Goal: Information Seeking & Learning: Learn about a topic

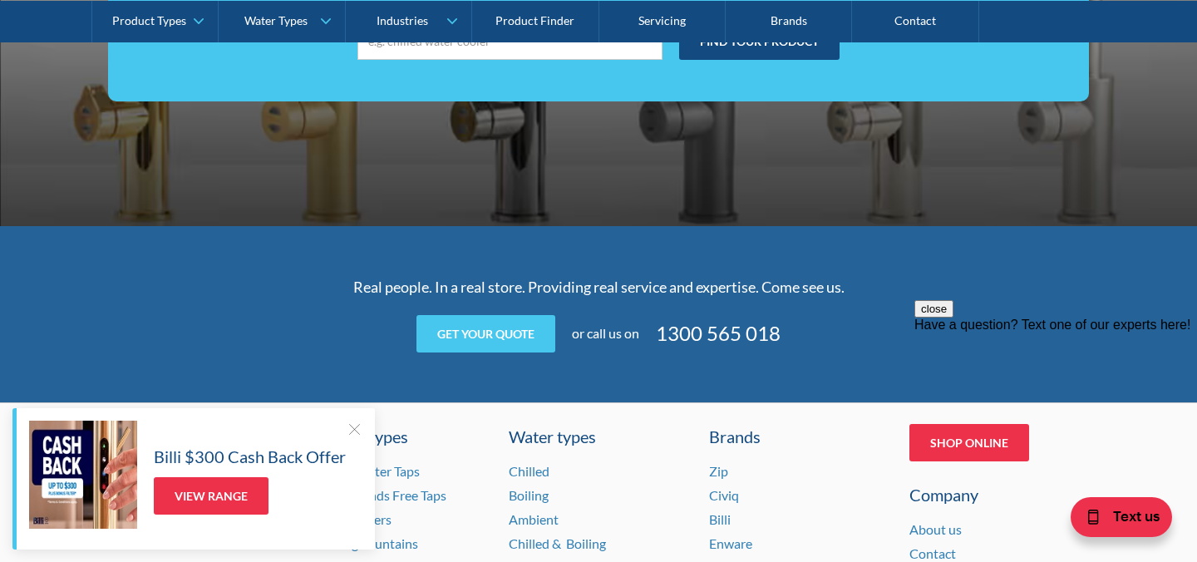
scroll to position [3190, 0]
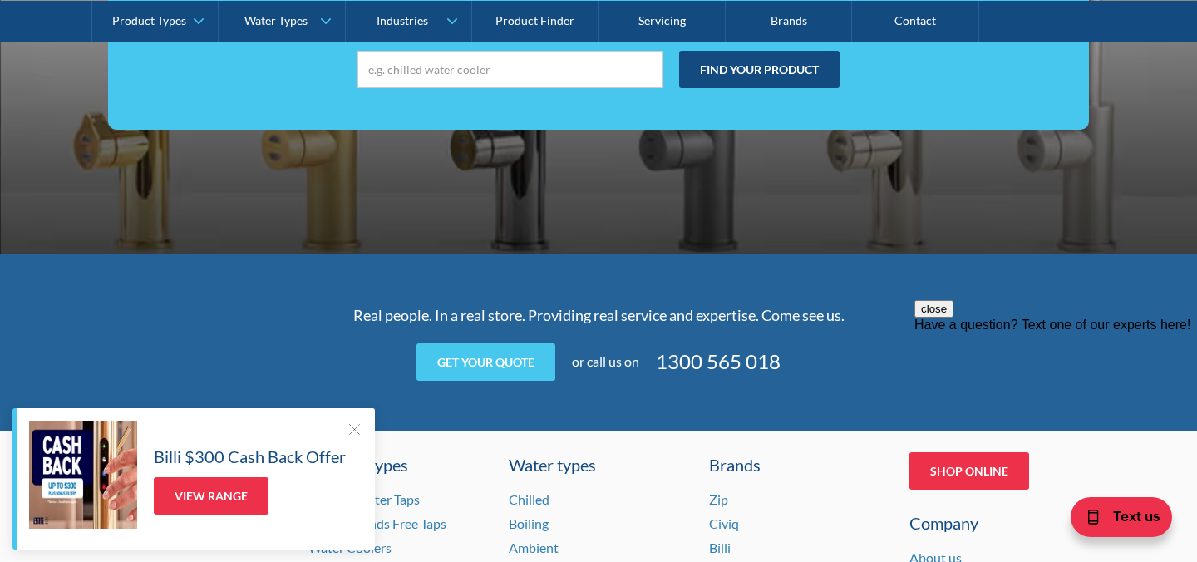
click at [1073, 333] on div "Have a question? Text one of our experts here!" at bounding box center [1056, 325] width 283 height 15
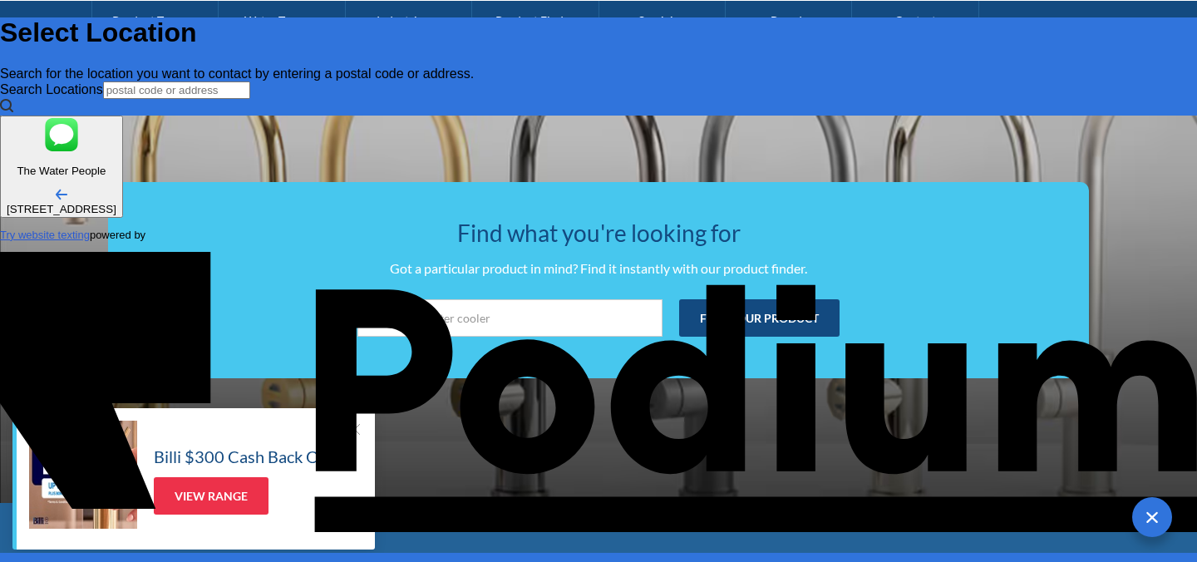
scroll to position [2866, 0]
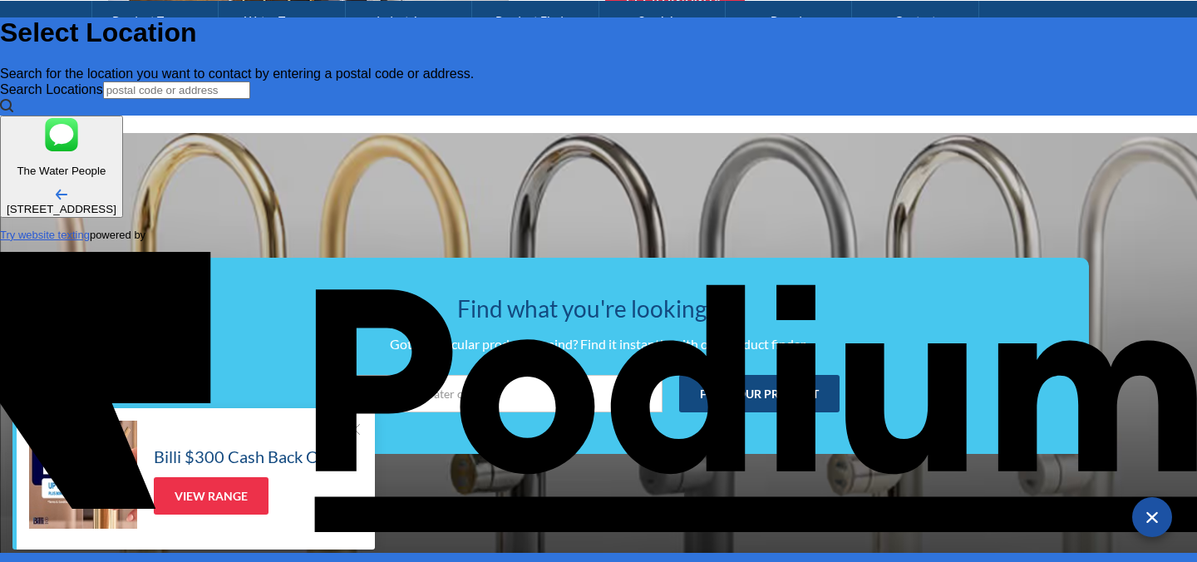
click at [1157, 522] on span "Text us" at bounding box center [1160, 517] width 47 height 22
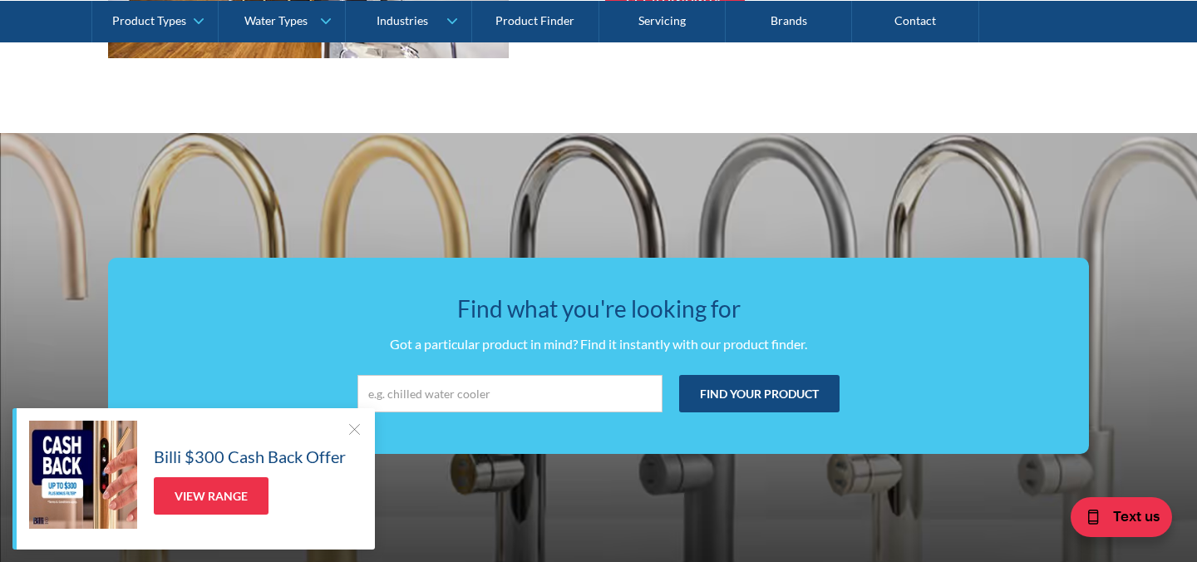
click at [352, 427] on div at bounding box center [354, 429] width 17 height 17
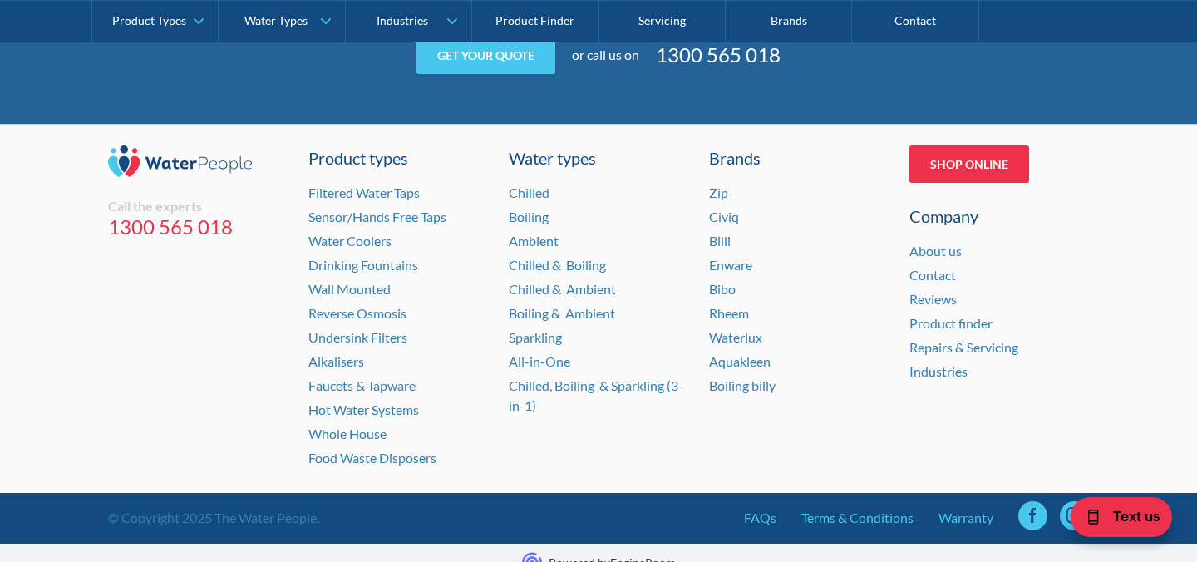
scroll to position [3499, 0]
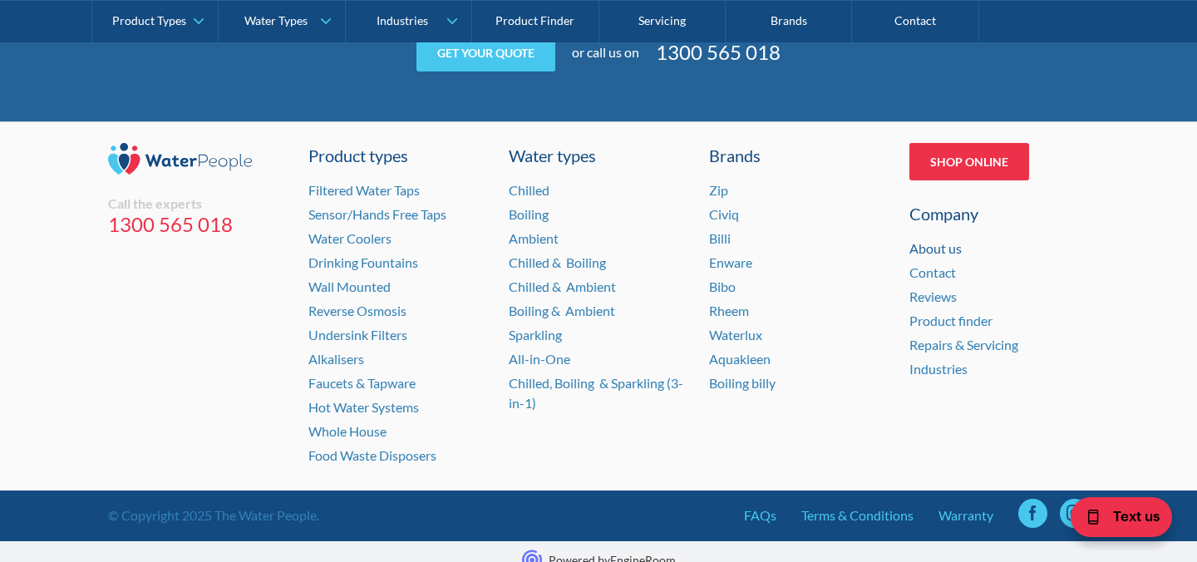
click at [934, 248] on link "About us" at bounding box center [936, 248] width 52 height 16
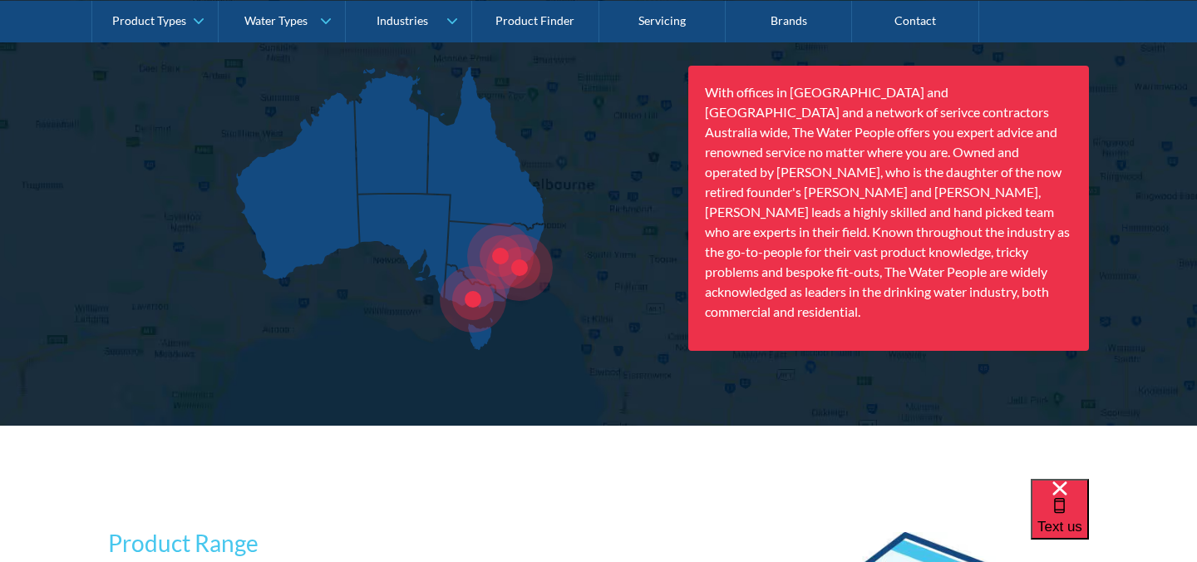
scroll to position [2304, 0]
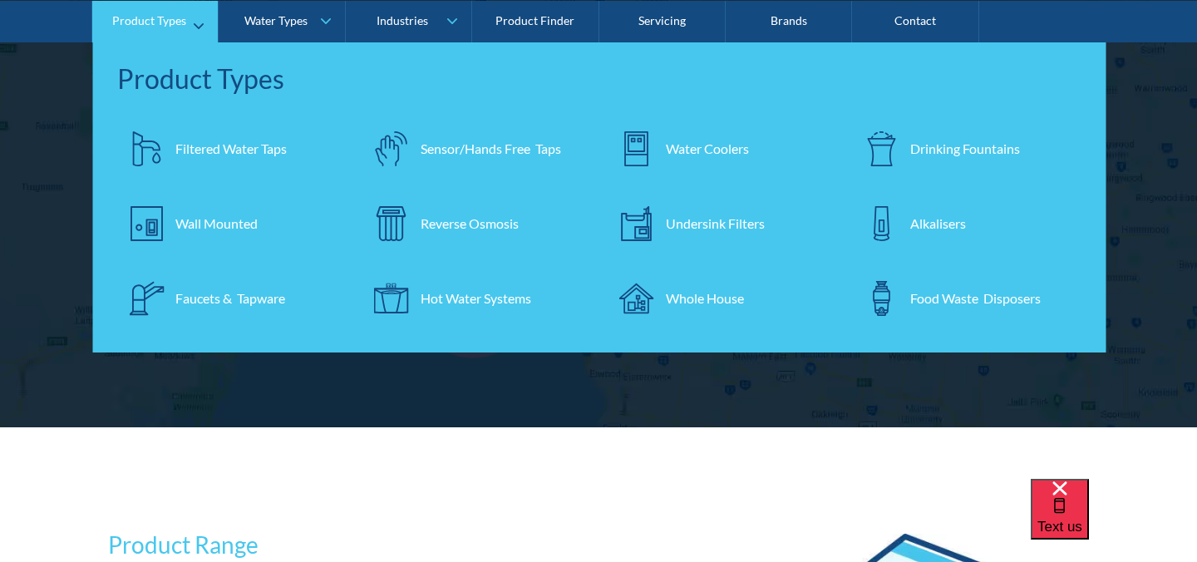
click at [244, 143] on div "Filtered Water Taps" at bounding box center [230, 148] width 111 height 20
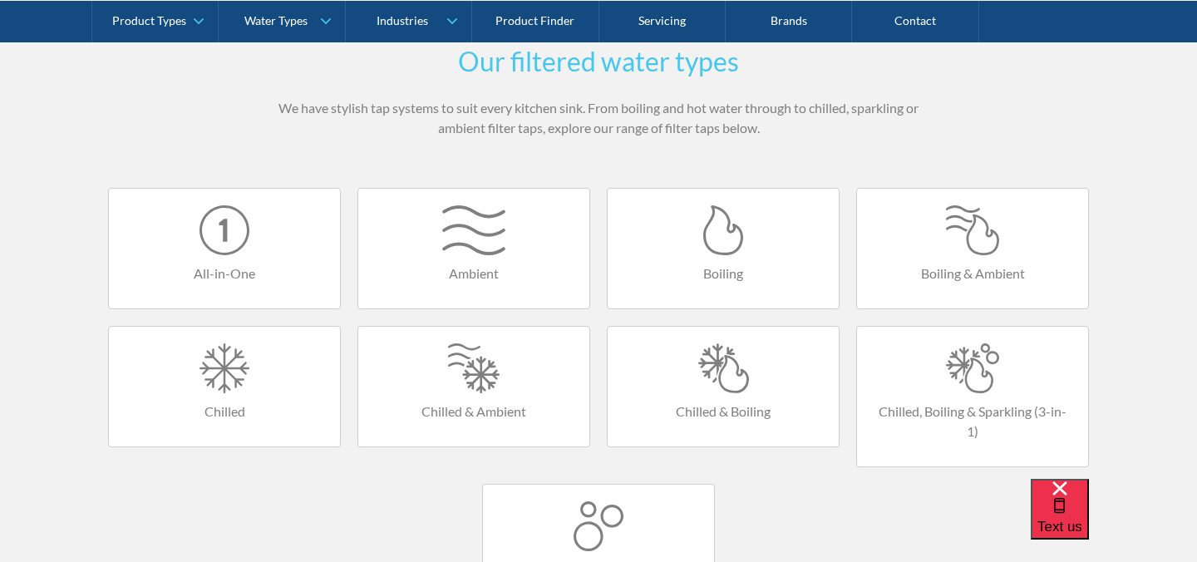
scroll to position [970, 0]
click at [727, 377] on div at bounding box center [723, 367] width 198 height 50
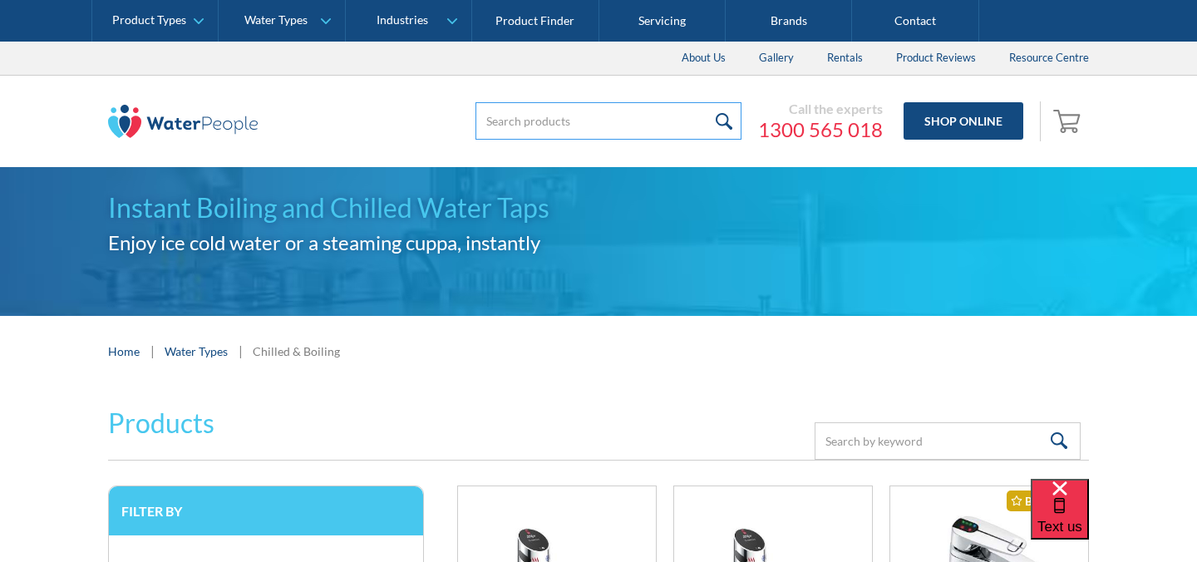
click at [527, 121] on input "search" at bounding box center [609, 120] width 266 height 37
type input "zip micro"
click at [706, 102] on input "submit" at bounding box center [724, 120] width 36 height 37
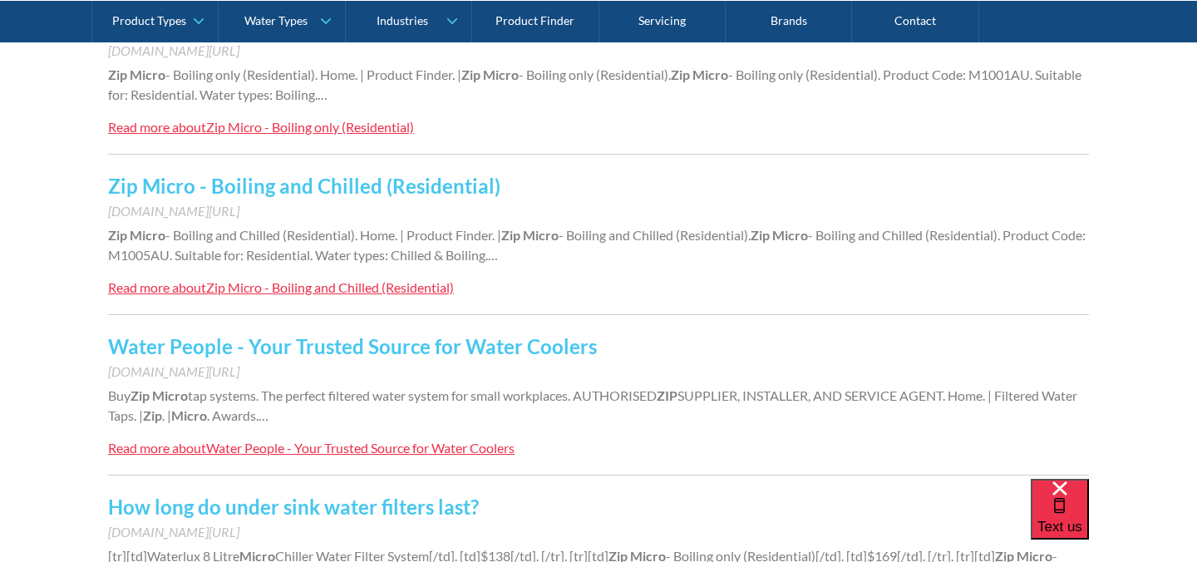
scroll to position [447, 0]
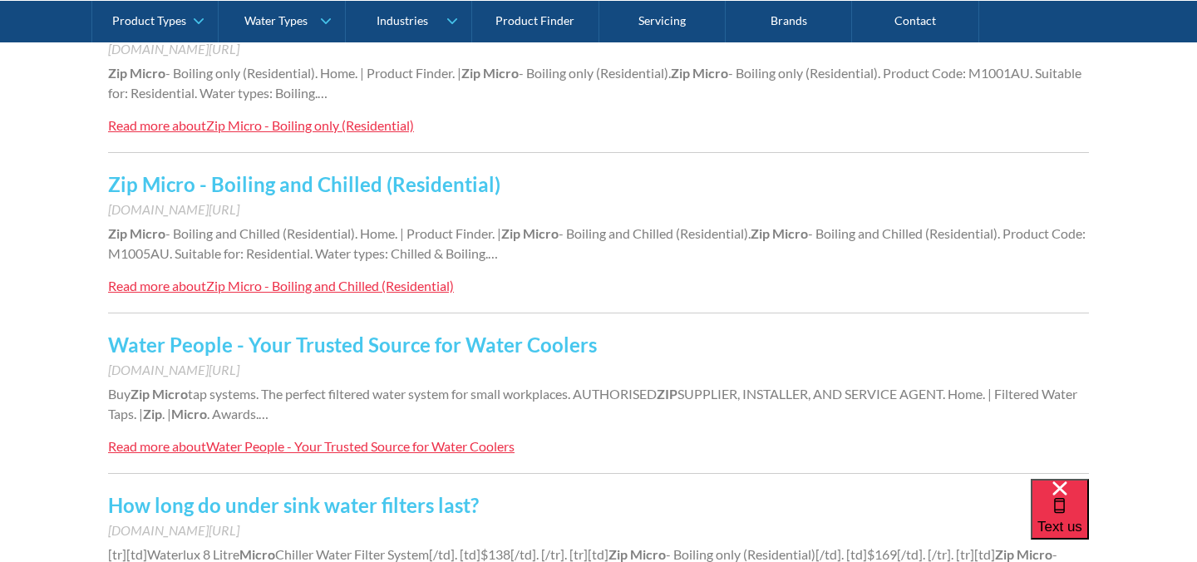
click at [344, 180] on link "Zip Micro - Boiling and Chilled (Residential)" at bounding box center [304, 184] width 392 height 24
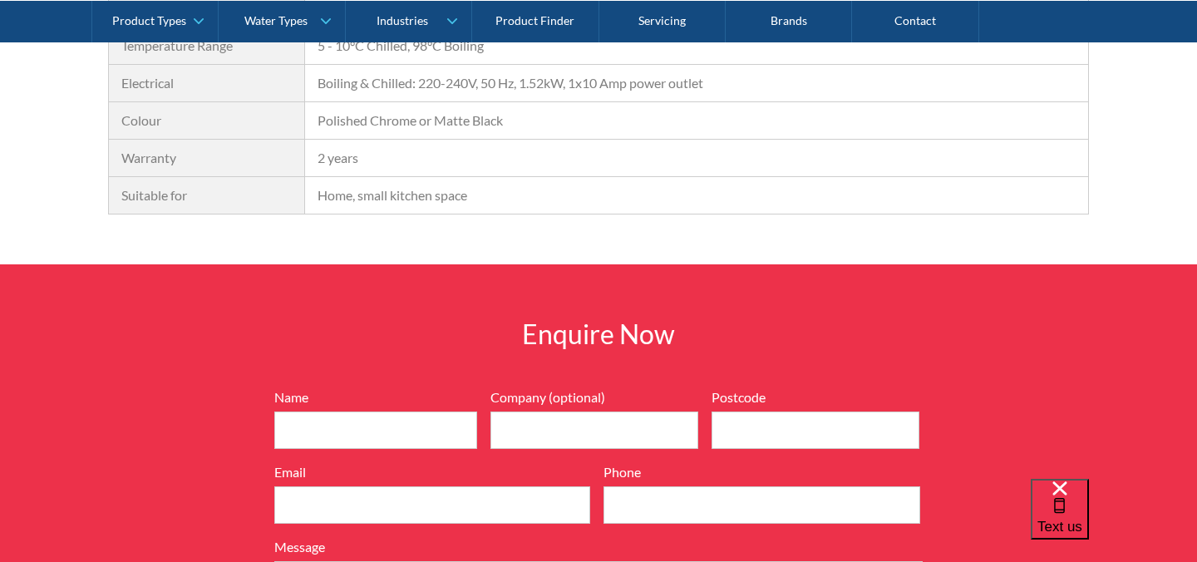
scroll to position [1417, 0]
